Goal: Check status: Check status

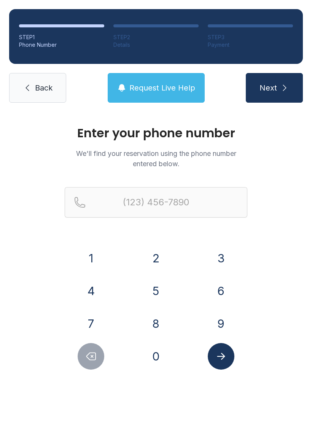
click at [164, 324] on button "8" at bounding box center [156, 323] width 27 height 27
click at [215, 292] on button "6" at bounding box center [221, 291] width 27 height 27
click at [156, 293] on button "5" at bounding box center [156, 291] width 27 height 27
click at [155, 253] on button "2" at bounding box center [156, 258] width 27 height 27
click at [221, 328] on button "9" at bounding box center [221, 323] width 27 height 27
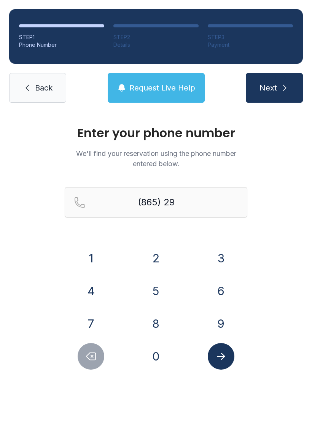
click at [216, 254] on button "3" at bounding box center [221, 258] width 27 height 27
click at [216, 319] on button "9" at bounding box center [221, 323] width 27 height 27
click at [153, 256] on button "2" at bounding box center [156, 258] width 27 height 27
click at [86, 327] on button "7" at bounding box center [91, 323] width 27 height 27
click at [218, 329] on button "9" at bounding box center [221, 323] width 27 height 27
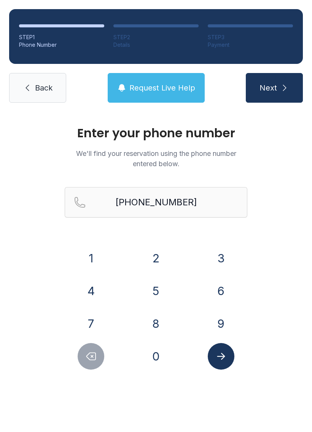
click at [215, 361] on button "Submit lookup form" at bounding box center [221, 356] width 27 height 27
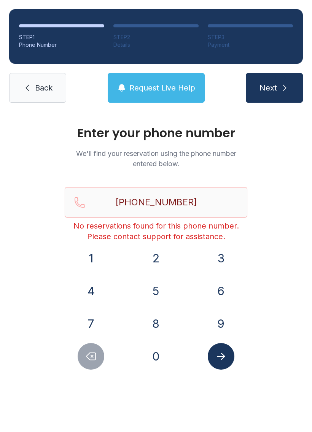
click at [98, 358] on button "Delete number" at bounding box center [91, 356] width 27 height 27
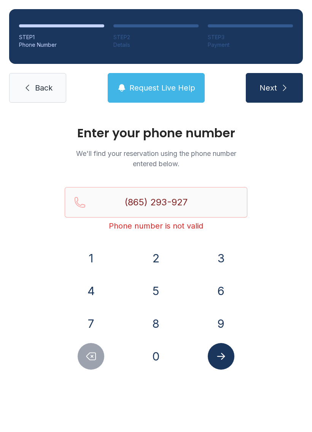
click at [78, 361] on button "Delete number" at bounding box center [91, 356] width 27 height 27
click at [77, 360] on div at bounding box center [91, 356] width 53 height 27
click at [87, 363] on button "Delete number" at bounding box center [91, 356] width 27 height 27
click at [85, 361] on button "Delete number" at bounding box center [91, 356] width 27 height 27
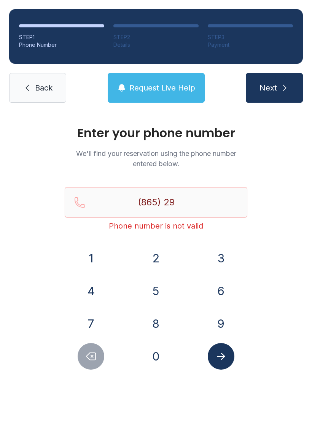
click at [85, 361] on button "Delete number" at bounding box center [91, 356] width 27 height 27
click at [82, 359] on button "Delete number" at bounding box center [91, 356] width 27 height 27
click at [81, 359] on button "Delete number" at bounding box center [91, 356] width 27 height 27
click at [83, 357] on button "Delete number" at bounding box center [91, 356] width 27 height 27
type input "(8"
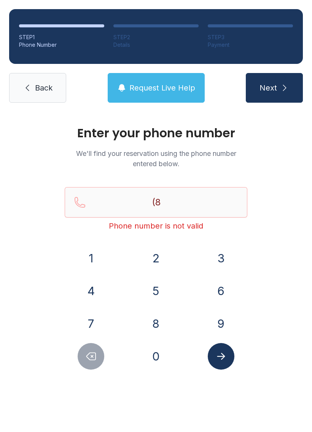
click at [82, 357] on button "Delete number" at bounding box center [91, 356] width 27 height 27
click at [79, 353] on button "Delete number" at bounding box center [91, 356] width 27 height 27
click at [78, 352] on div at bounding box center [91, 356] width 53 height 27
